Goal: Check status: Check status

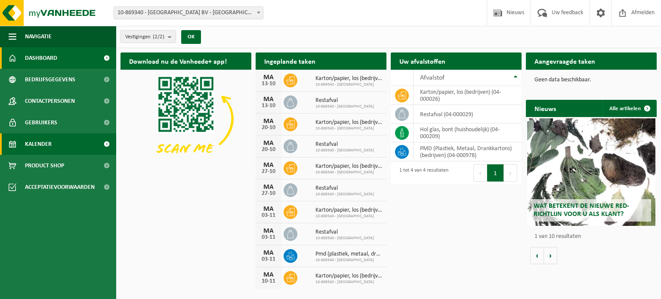
click at [71, 147] on link "Kalender" at bounding box center [58, 144] width 116 height 22
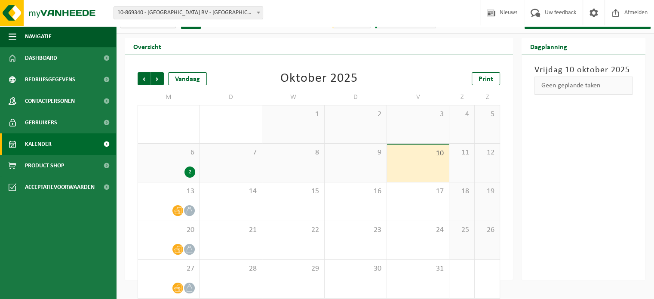
scroll to position [22, 0]
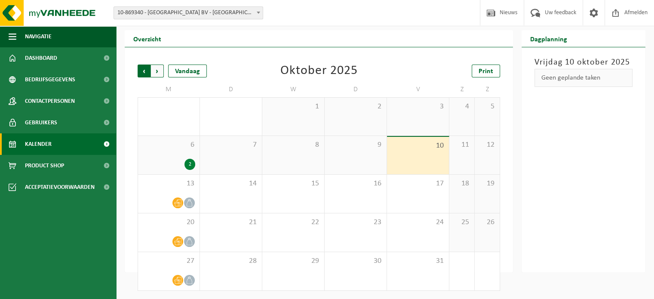
click at [158, 67] on span "Volgende" at bounding box center [157, 71] width 13 height 13
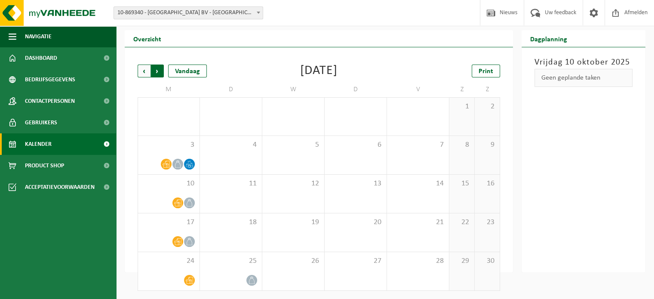
click at [143, 71] on span "Vorige" at bounding box center [144, 71] width 13 height 13
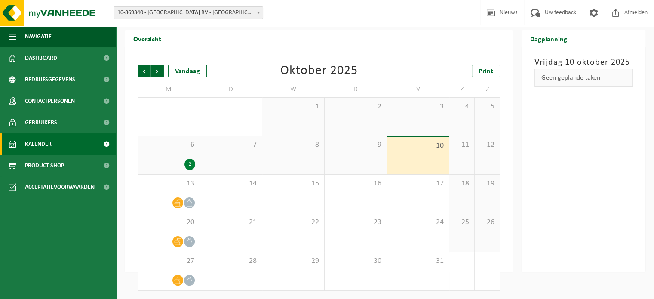
click at [188, 163] on div "2" at bounding box center [190, 164] width 11 height 11
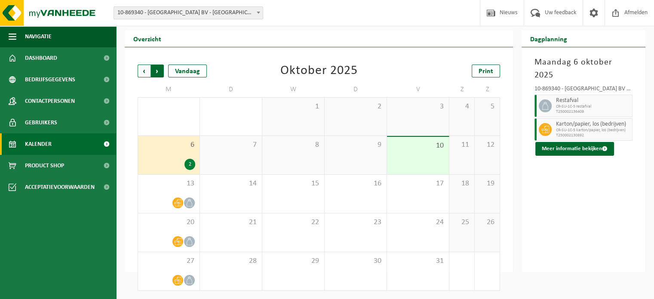
click at [140, 69] on span "Vorige" at bounding box center [144, 71] width 13 height 13
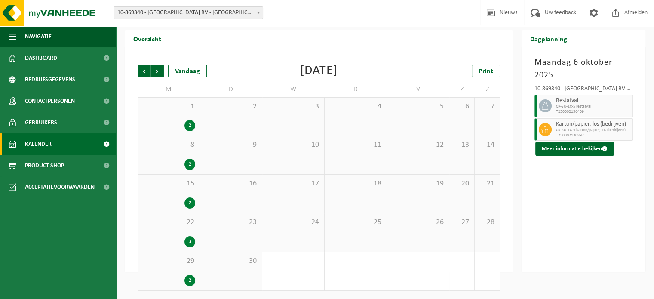
click at [191, 242] on div "3" at bounding box center [190, 241] width 11 height 11
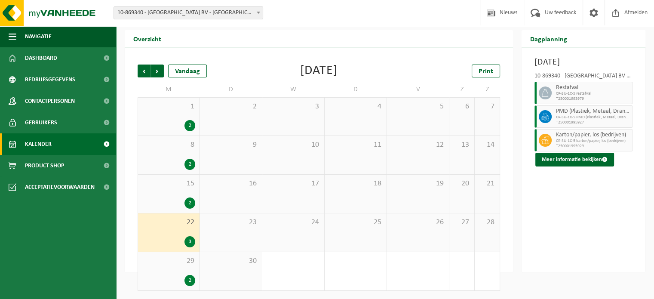
click at [191, 242] on div "3" at bounding box center [190, 241] width 11 height 11
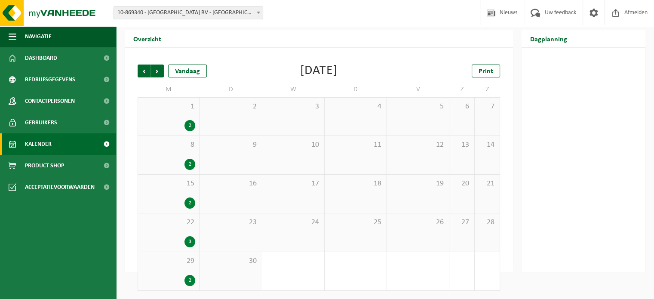
click at [191, 242] on div "3" at bounding box center [190, 241] width 11 height 11
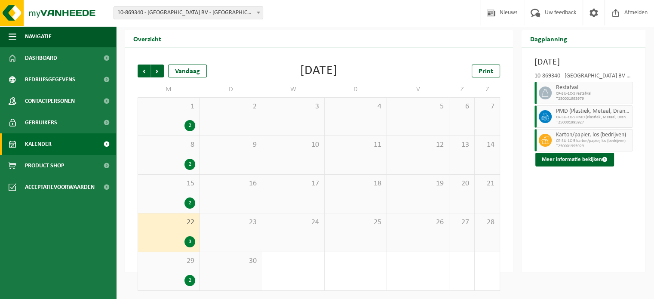
click at [171, 52] on div "Vorige Volgende Vandaag [DATE] Print M D W D V Z Z 1 2 2 3 4 5 6 7 8 2 9 10 11 …" at bounding box center [319, 159] width 388 height 225
click at [186, 74] on div "Vandaag" at bounding box center [187, 71] width 39 height 13
